Goal: Find contact information: Find contact information

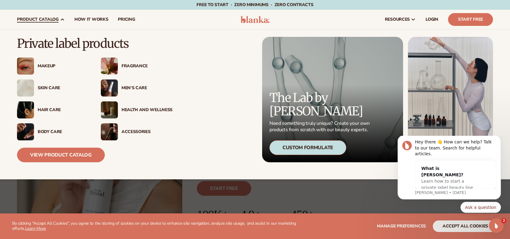
click at [48, 88] on div "Skin Care" at bounding box center [63, 87] width 51 height 5
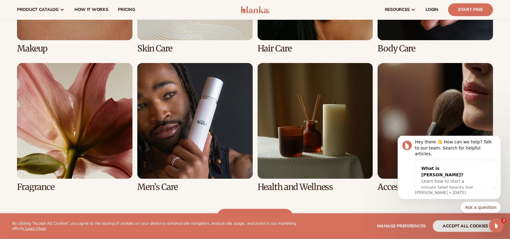
scroll to position [530, 0]
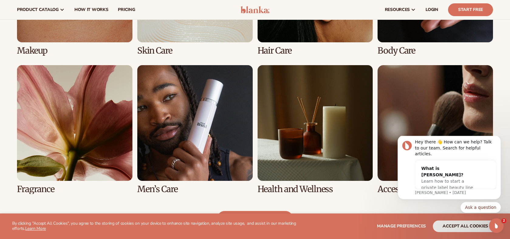
click at [200, 140] on link "6 / 8" at bounding box center [194, 129] width 115 height 129
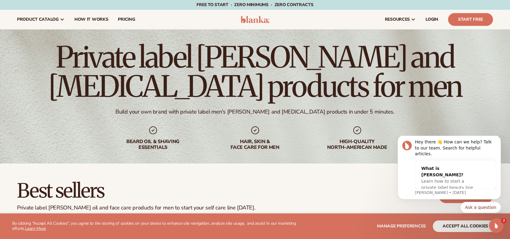
drag, startPoint x: 499, startPoint y: 146, endPoint x: 858, endPoint y: 280, distance: 383.0
click at [499, 141] on button "Dismiss notification" at bounding box center [499, 137] width 8 height 8
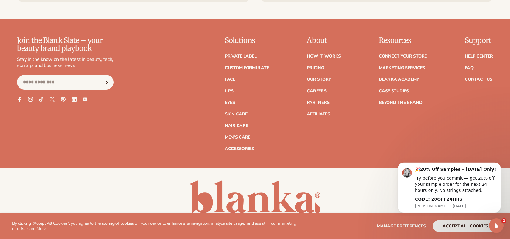
scroll to position [1285, 0]
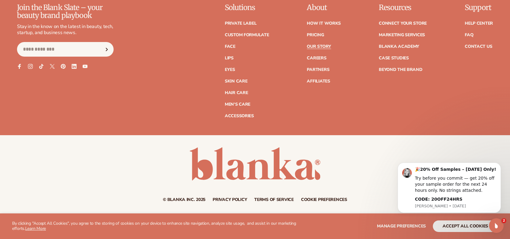
click at [326, 44] on link "Our Story" at bounding box center [319, 46] width 24 height 4
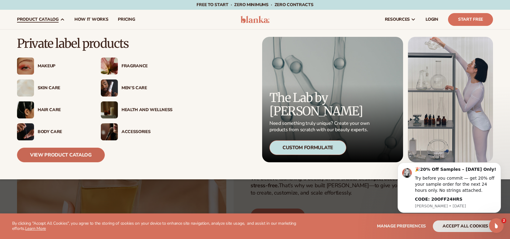
click at [60, 154] on link "View Product Catalog" at bounding box center [61, 154] width 88 height 15
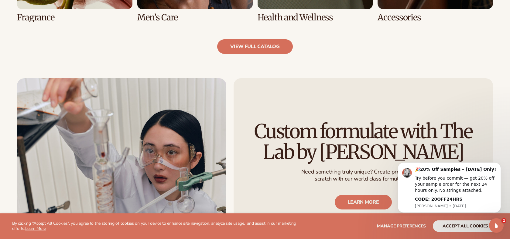
scroll to position [699, 0]
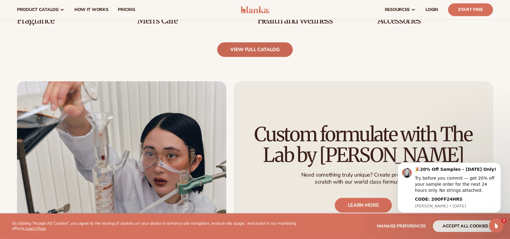
click at [240, 53] on link "view full catalog" at bounding box center [255, 49] width 76 height 15
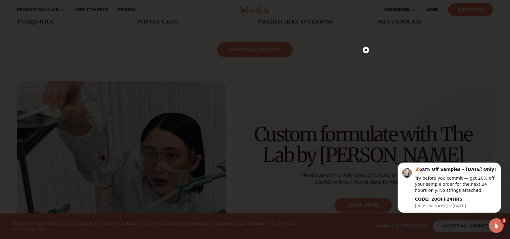
click at [363, 54] on div at bounding box center [366, 50] width 6 height 11
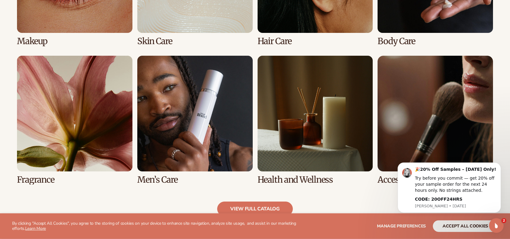
scroll to position [541, 0]
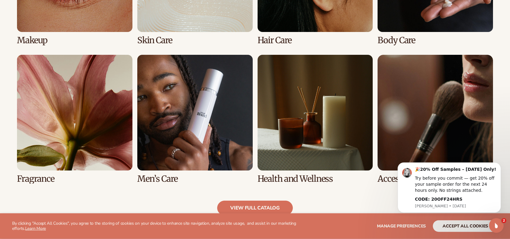
click at [233, 130] on link "6 / 8" at bounding box center [194, 119] width 115 height 129
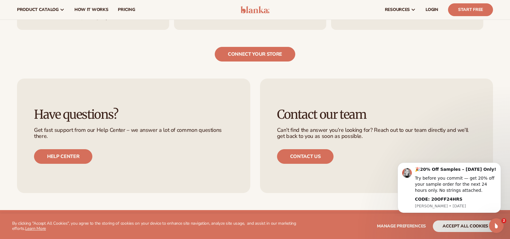
scroll to position [1048, 0]
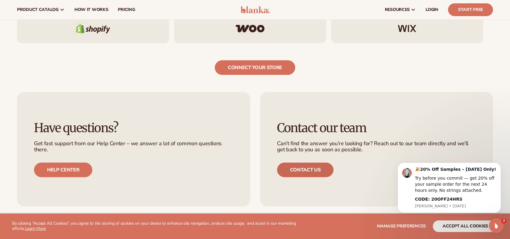
click at [311, 170] on link "Contact us" at bounding box center [305, 169] width 57 height 15
